Goal: Find specific page/section: Find specific page/section

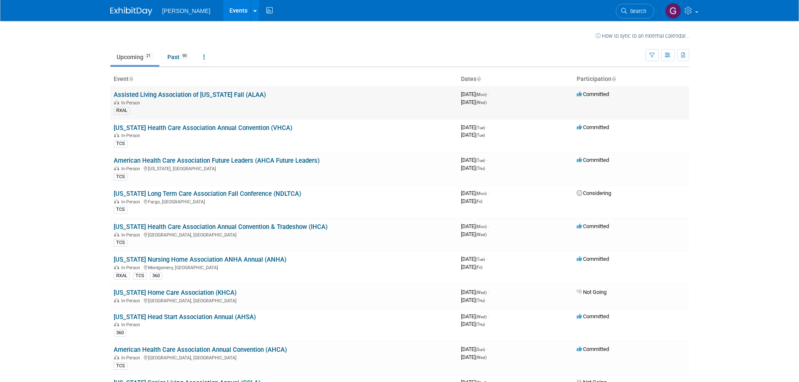
click at [188, 95] on link "Assisted Living Association of [US_STATE] Fall (ALAA)" at bounding box center [190, 95] width 152 height 8
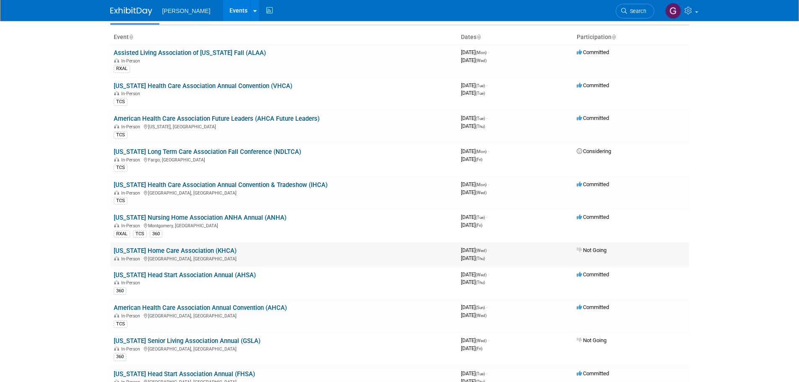
scroll to position [84, 0]
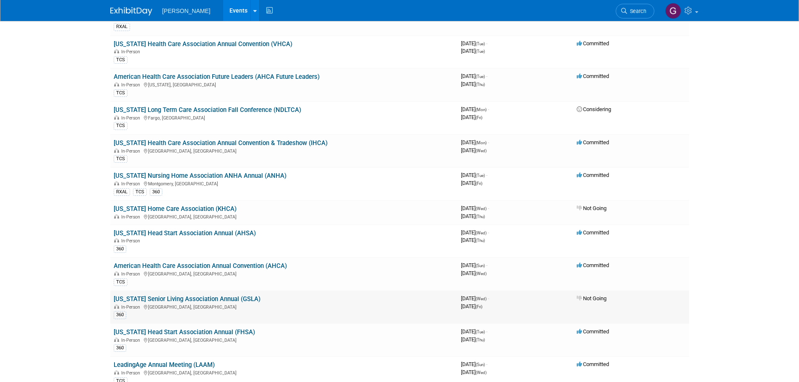
click at [191, 299] on link "[US_STATE] Senior Living Association Annual (GSLA)" at bounding box center [187, 299] width 147 height 8
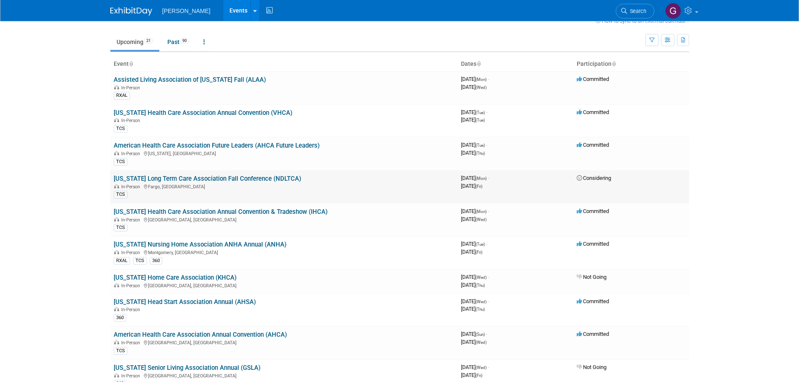
scroll to position [0, 0]
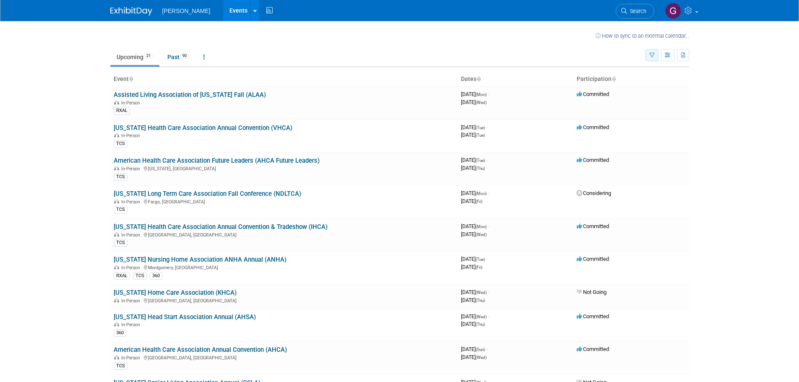
click at [653, 57] on icon "button" at bounding box center [651, 55] width 5 height 5
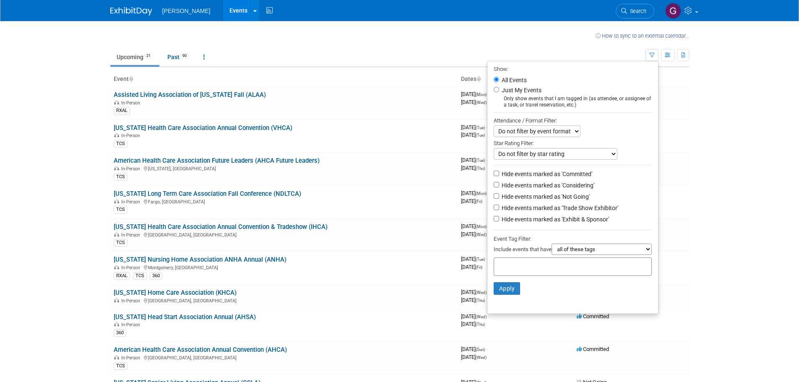
click at [512, 91] on label "Just My Events" at bounding box center [521, 90] width 42 height 8
click at [499, 91] on input "Just My Events" at bounding box center [496, 89] width 5 height 5
radio input "true"
click at [502, 295] on button "Apply" at bounding box center [507, 288] width 27 height 13
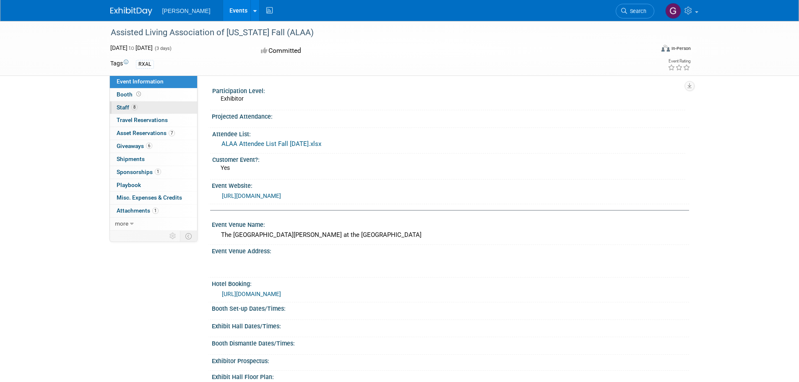
click at [117, 104] on span "Staff 8" at bounding box center [127, 107] width 21 height 7
